Goal: Information Seeking & Learning: Stay updated

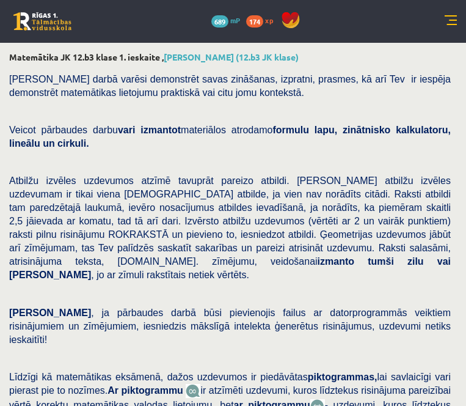
select select "**********"
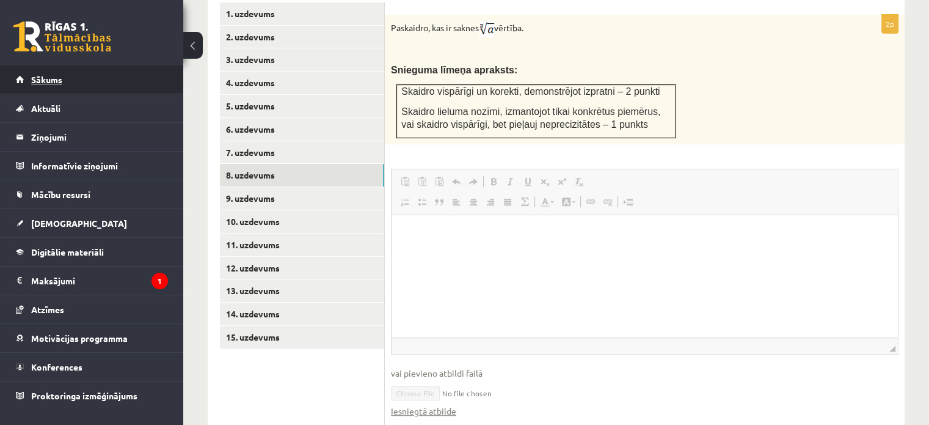
click at [70, 82] on link "Sākums" at bounding box center [92, 79] width 152 height 28
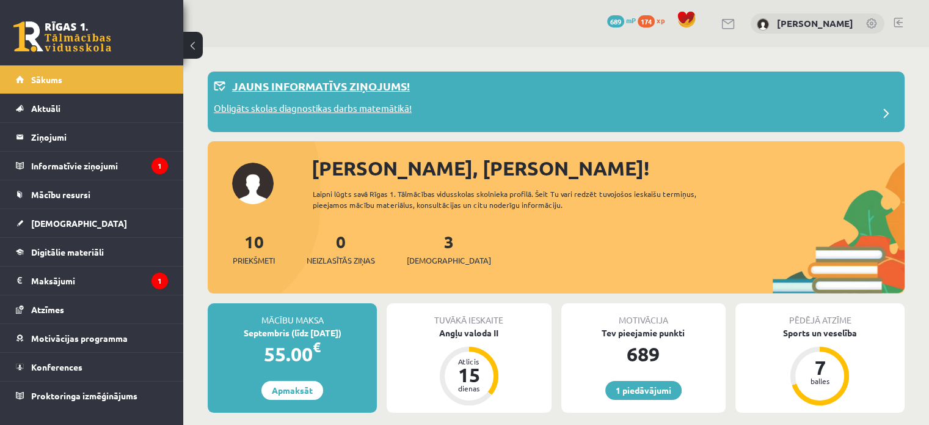
click at [396, 109] on p "Obligāts skolas diagnostikas darbs matemātikā!" at bounding box center [313, 109] width 198 height 17
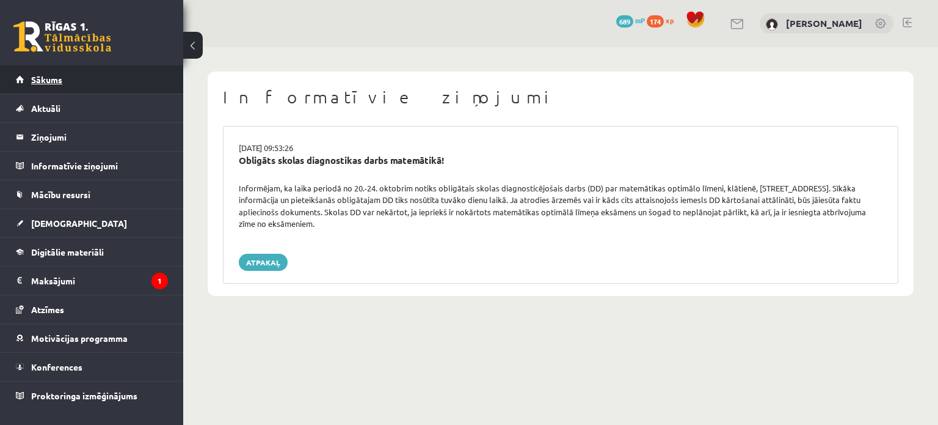
click at [117, 85] on link "Sākums" at bounding box center [92, 79] width 152 height 28
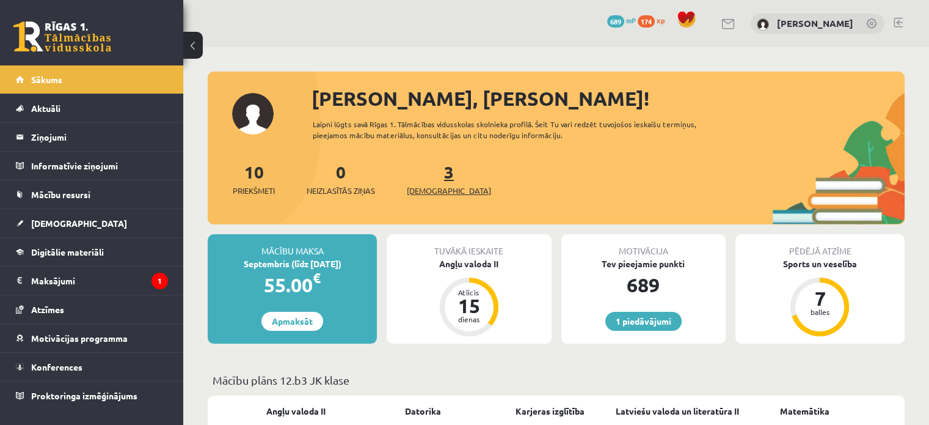
click at [433, 178] on link "3 Ieskaites" at bounding box center [449, 179] width 84 height 36
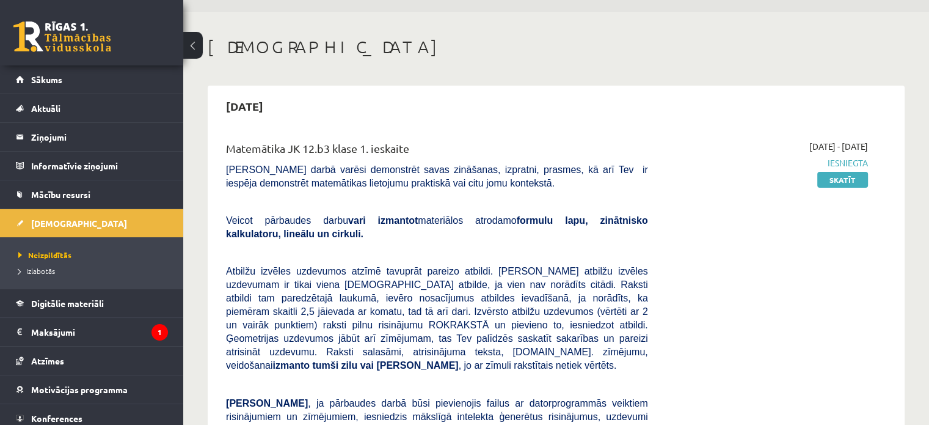
scroll to position [107, 0]
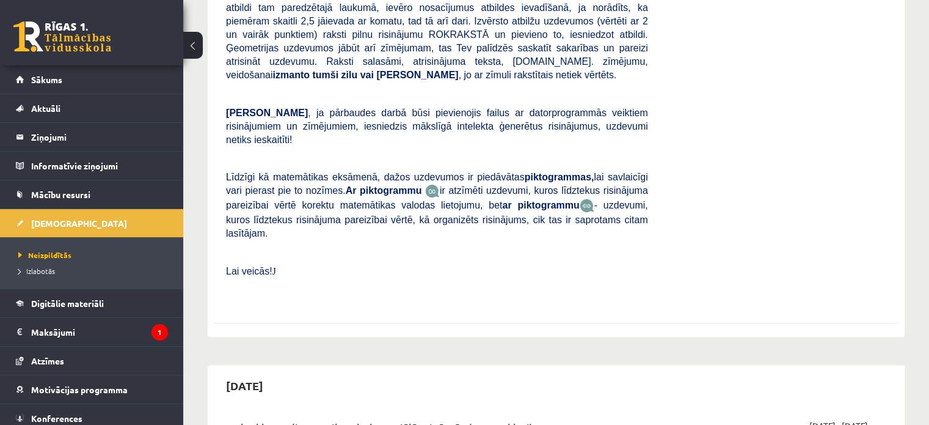
click at [387, 148] on div "Matemātika JK 12.b3 klase 1. ieskaite Pārbaudes darbā varēsi demonstrēt savas z…" at bounding box center [437, 76] width 440 height 453
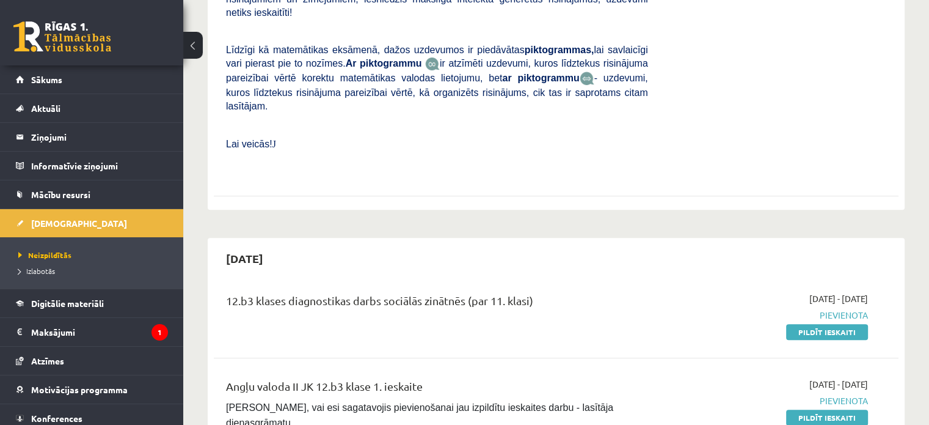
scroll to position [468, 0]
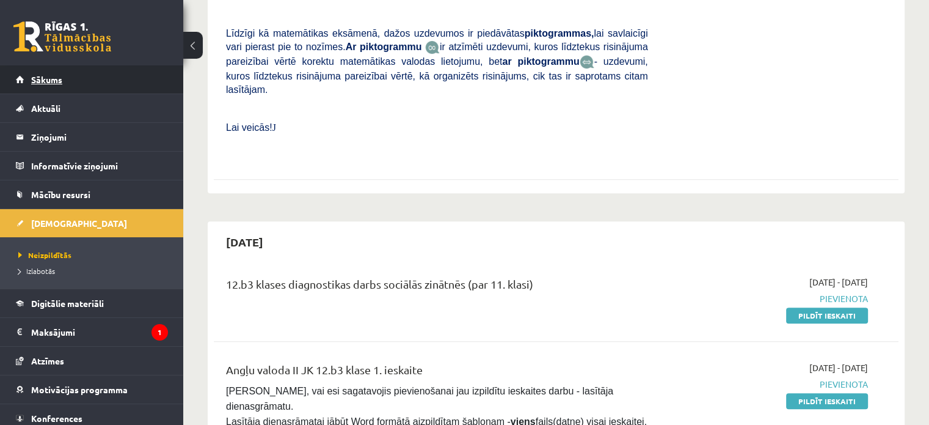
click at [68, 81] on link "Sākums" at bounding box center [92, 79] width 152 height 28
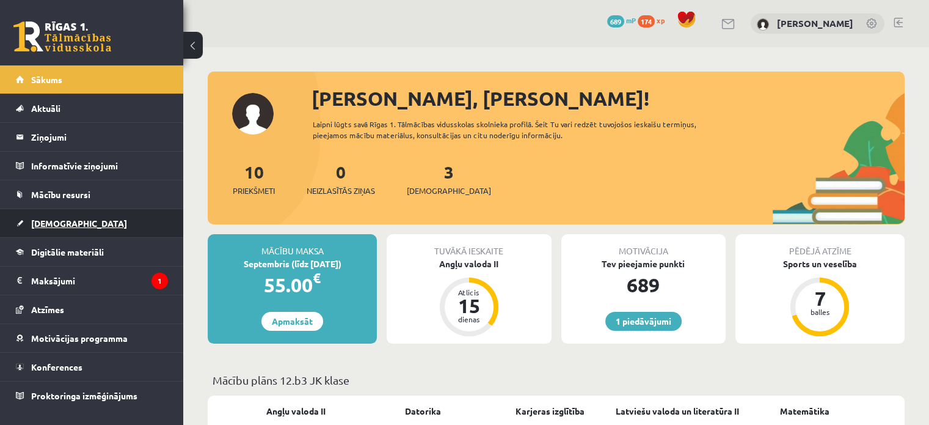
click at [53, 225] on span "[DEMOGRAPHIC_DATA]" at bounding box center [79, 222] width 96 height 11
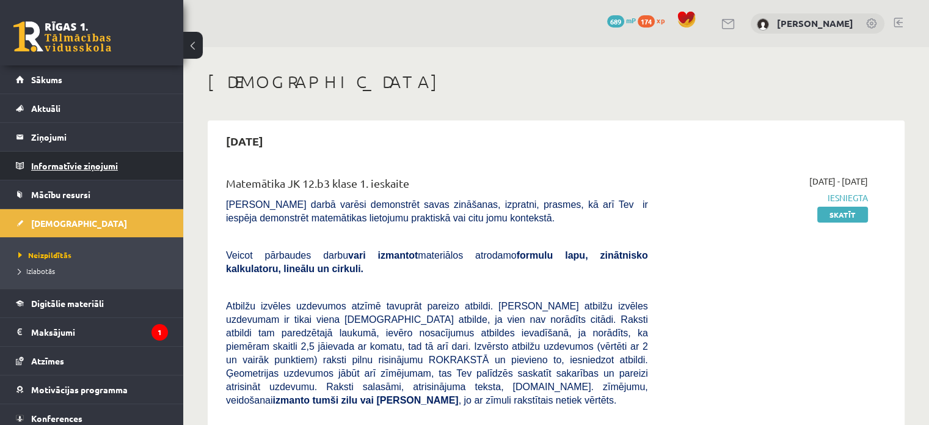
click at [103, 166] on legend "Informatīvie ziņojumi 0" at bounding box center [99, 165] width 137 height 28
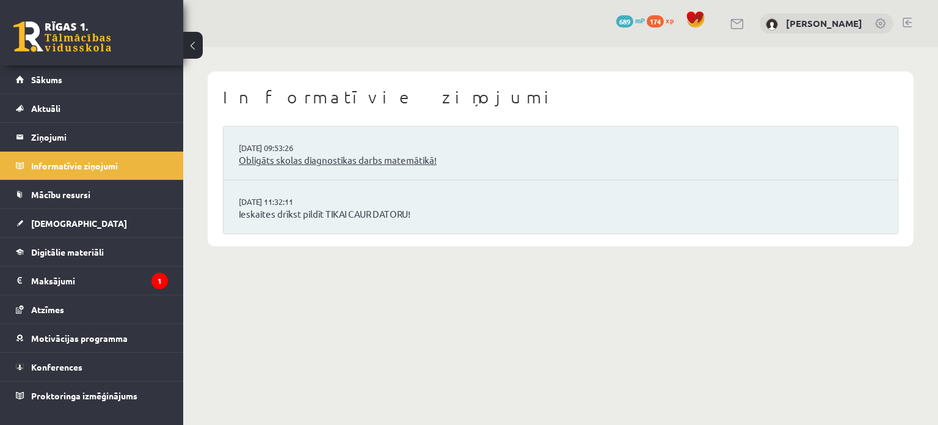
click at [340, 164] on link "Obligāts skolas diagnostikas darbs matemātikā!" at bounding box center [561, 160] width 644 height 14
